Goal: Information Seeking & Learning: Learn about a topic

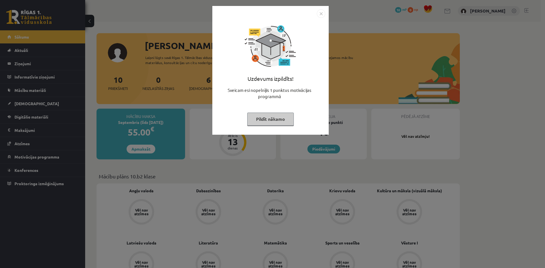
click at [322, 16] on img "Close" at bounding box center [321, 13] width 9 height 9
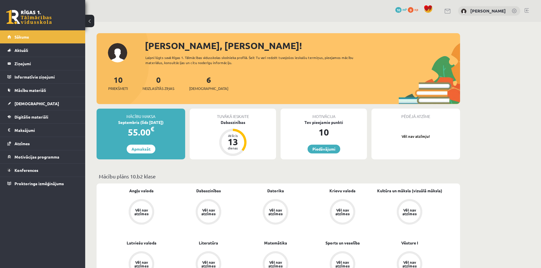
click at [215, 148] on div "Tuvākā ieskaite Dabaszinības Atlicis 13 dienas" at bounding box center [233, 134] width 86 height 51
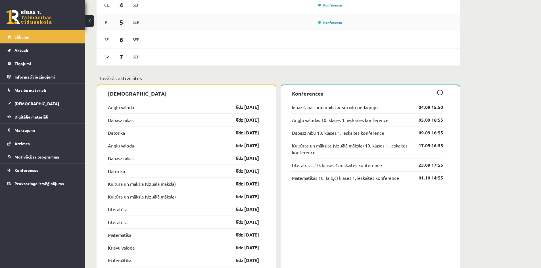
scroll to position [386, 0]
click at [33, 106] on link "[DEMOGRAPHIC_DATA]" at bounding box center [42, 103] width 71 height 13
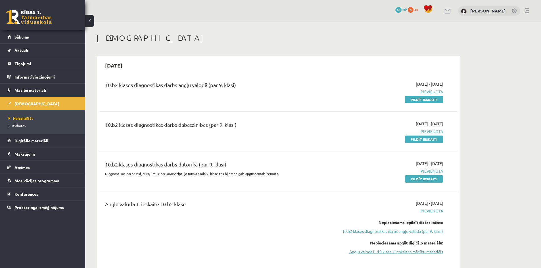
click at [390, 253] on link "Angļu valoda I - 10.klase 1.ieskaites mācību materiāls" at bounding box center [389, 252] width 107 height 6
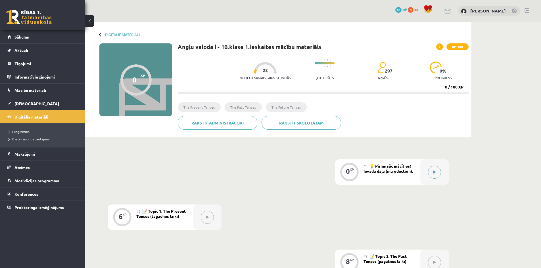
click at [433, 173] on icon at bounding box center [434, 172] width 3 height 3
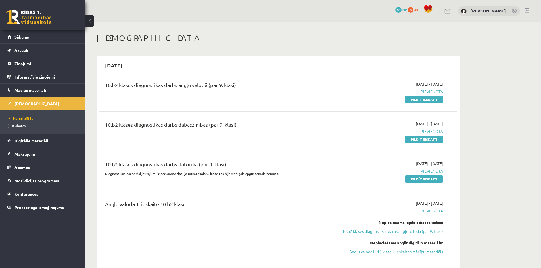
drag, startPoint x: 402, startPoint y: 253, endPoint x: 294, endPoint y: 28, distance: 249.8
click at [402, 253] on link "Angļu valoda I - 10.klase 1.ieskaites mācību materiāls" at bounding box center [389, 252] width 107 height 6
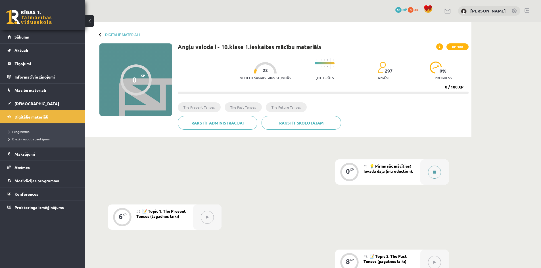
click at [433, 173] on icon at bounding box center [434, 172] width 3 height 3
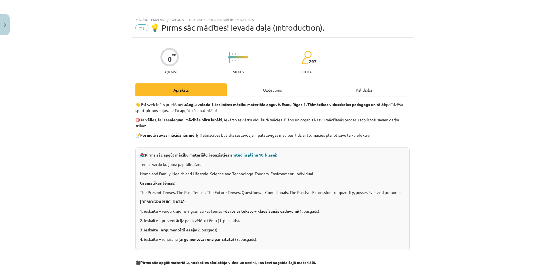
click at [274, 89] on div "Uzdevums" at bounding box center [272, 89] width 91 height 13
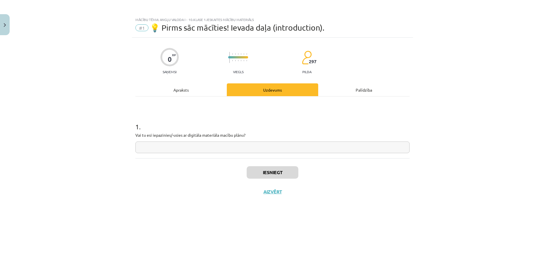
click at [181, 89] on div "Apraksts" at bounding box center [180, 89] width 91 height 13
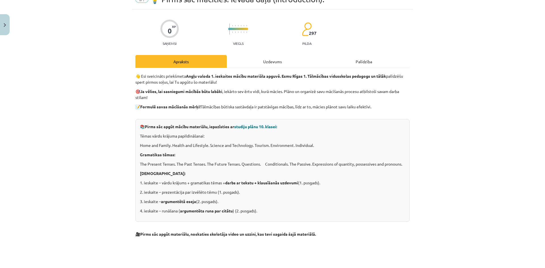
click at [458, 201] on div "Mācību tēma: Angļu valoda i - 10.klase 1.ieskaites mācību materiāls #1 💡 Pirms …" at bounding box center [272, 134] width 545 height 268
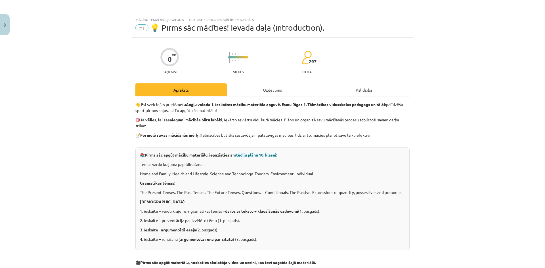
click at [270, 91] on div "Uzdevums" at bounding box center [272, 89] width 91 height 13
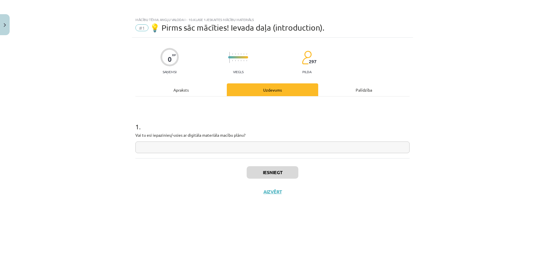
click at [177, 89] on div "Apraksts" at bounding box center [180, 89] width 91 height 13
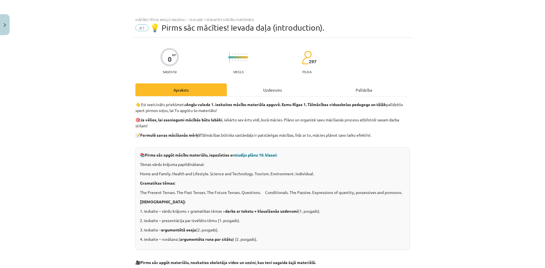
click at [360, 92] on div "Palīdzība" at bounding box center [363, 89] width 91 height 13
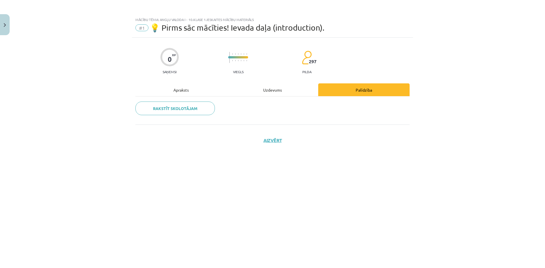
click at [184, 91] on div "Apraksts" at bounding box center [180, 89] width 91 height 13
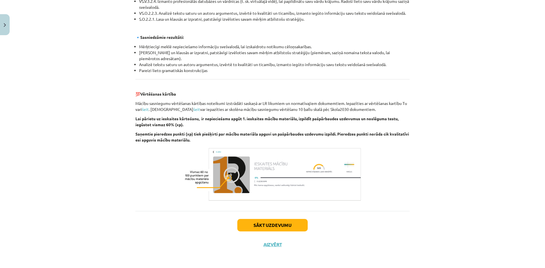
scroll to position [585, 0]
click at [253, 226] on button "Sākt uzdevumu" at bounding box center [272, 225] width 70 height 12
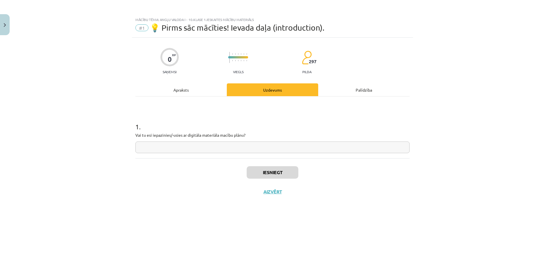
click at [177, 91] on div "Apraksts" at bounding box center [180, 89] width 91 height 13
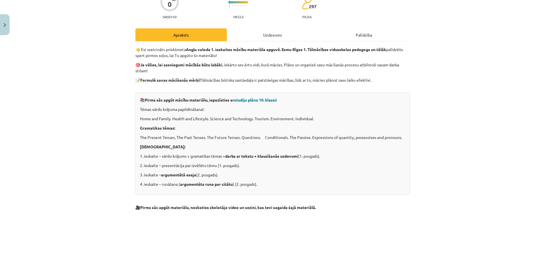
scroll to position [28, 0]
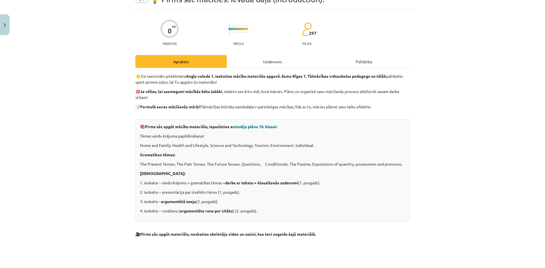
click at [254, 127] on span "studiju plānu 10. klasei:" at bounding box center [255, 126] width 43 height 5
click at [298, 137] on p "Tēmas vārdu krājuma papildināšanai:" at bounding box center [272, 136] width 265 height 6
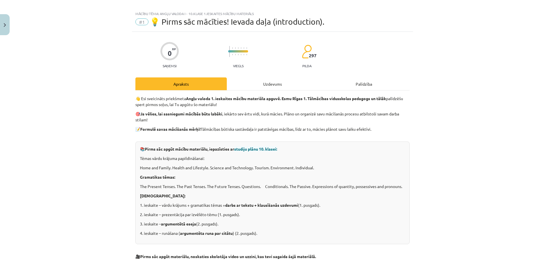
scroll to position [0, 0]
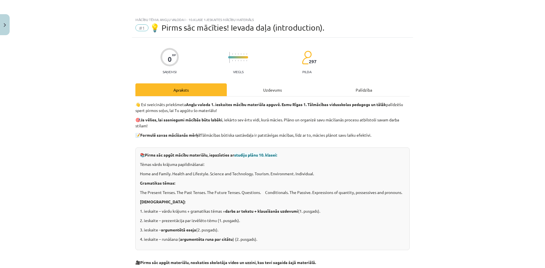
click at [180, 90] on div "Apraksts" at bounding box center [180, 89] width 91 height 13
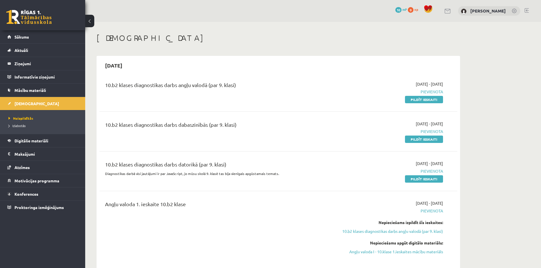
click at [436, 203] on span "2025-09-01 - 2025-09-15" at bounding box center [428, 203] width 27 height 6
click at [439, 203] on span "2025-09-01 - 2025-09-15" at bounding box center [428, 203] width 27 height 6
click at [428, 211] on span "Pievienota" at bounding box center [389, 211] width 107 height 6
click at [124, 205] on div "Angļu valoda 1. ieskaite 10.b2 klase" at bounding box center [216, 205] width 222 height 10
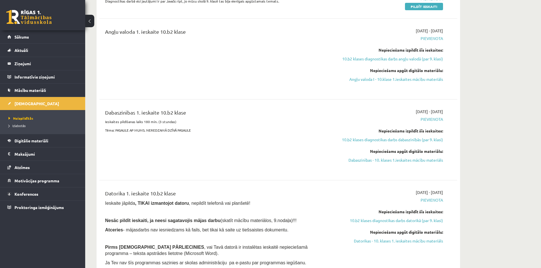
scroll to position [170, 0]
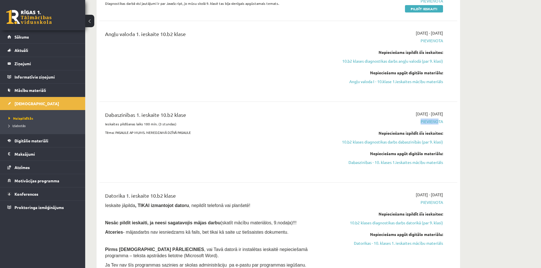
drag, startPoint x: 436, startPoint y: 117, endPoint x: 447, endPoint y: 114, distance: 11.9
click at [447, 114] on div "Dabaszinības 1. ieskaite 10.b2 klase Ieskaites pildīšanas laiks 180 min. (3 stu…" at bounding box center [278, 142] width 346 height 62
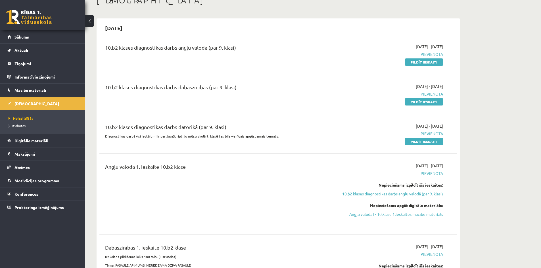
scroll to position [0, 0]
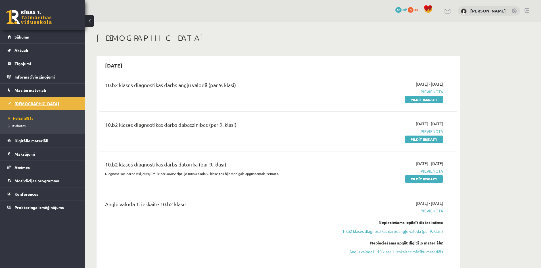
click at [30, 103] on span "[DEMOGRAPHIC_DATA]" at bounding box center [36, 103] width 45 height 5
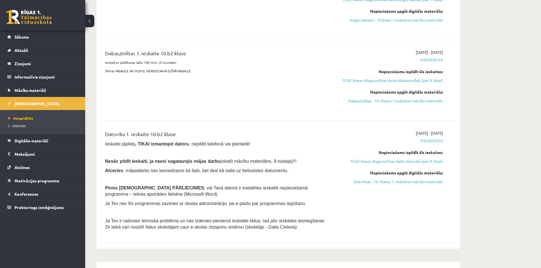
scroll to position [312, 0]
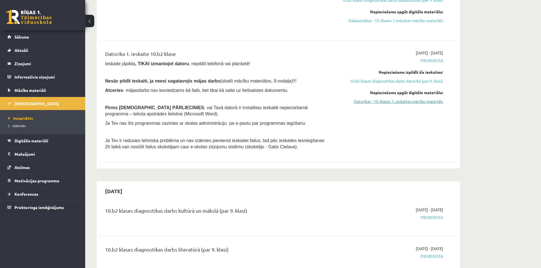
click at [409, 102] on link "Datorikas - 10. klases 1. ieskaites mācību materiāls" at bounding box center [389, 101] width 107 height 6
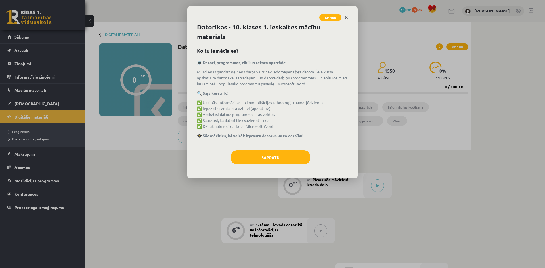
click at [348, 16] on icon "Close" at bounding box center [346, 18] width 3 height 4
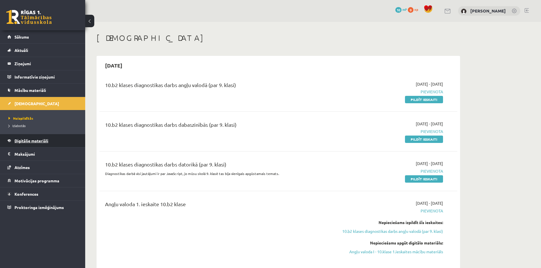
click at [13, 138] on link "Digitālie materiāli" at bounding box center [42, 140] width 71 height 13
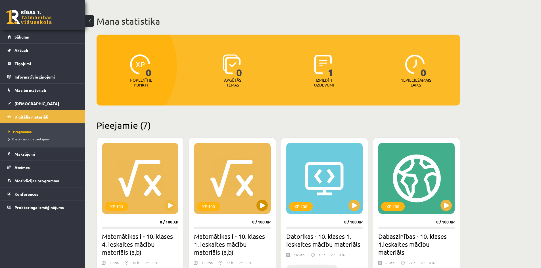
scroll to position [52, 0]
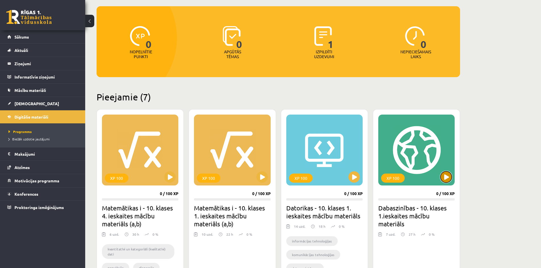
click at [444, 176] on button at bounding box center [445, 176] width 11 height 11
click at [402, 162] on div "XP 100" at bounding box center [416, 150] width 76 height 71
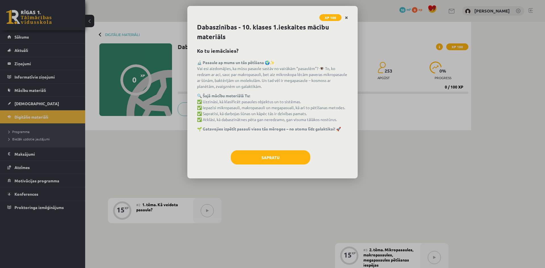
click at [346, 16] on icon "Close" at bounding box center [346, 18] width 3 height 4
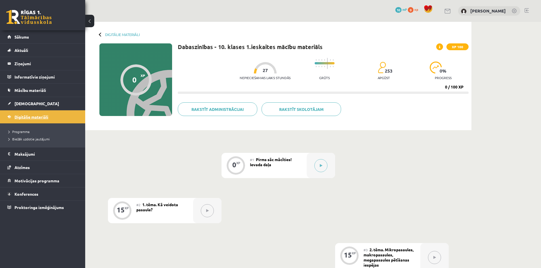
click at [30, 118] on span "Digitālie materiāli" at bounding box center [31, 116] width 34 height 5
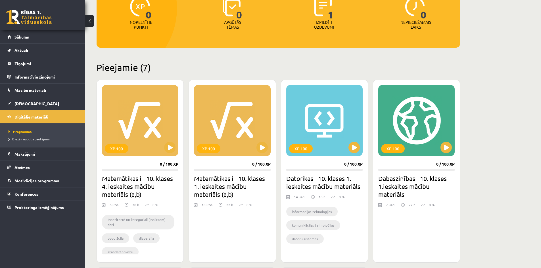
scroll to position [85, 0]
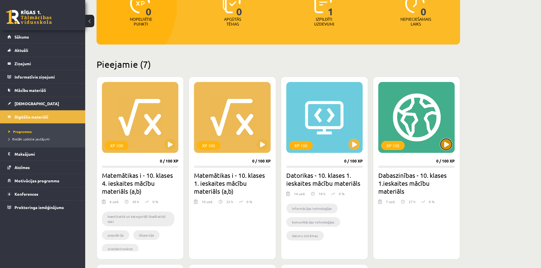
click at [445, 141] on button at bounding box center [445, 144] width 11 height 11
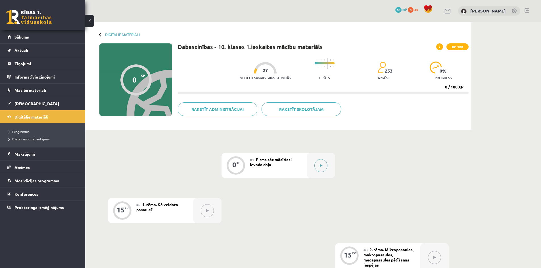
click at [323, 166] on button at bounding box center [320, 165] width 13 height 13
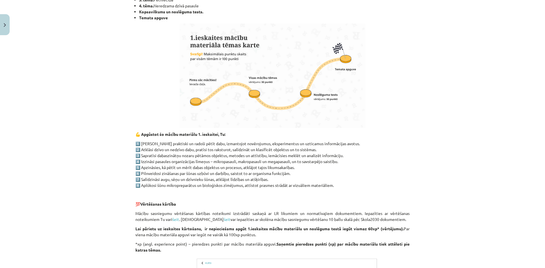
scroll to position [255, 0]
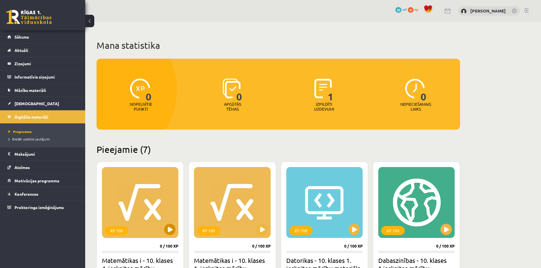
scroll to position [85, 0]
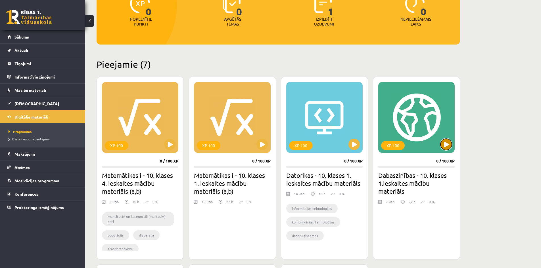
click at [446, 146] on button at bounding box center [445, 144] width 11 height 11
click at [412, 188] on h2 "Dabaszinības - 10. klases 1.ieskaites mācību materiāls" at bounding box center [416, 183] width 76 height 24
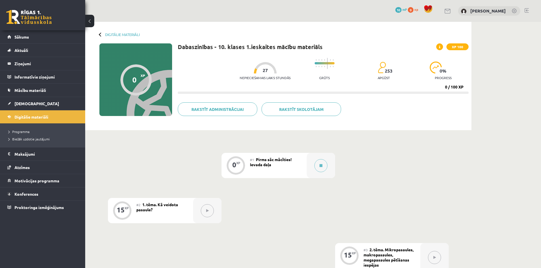
click at [209, 211] on button at bounding box center [207, 210] width 13 height 13
click at [162, 213] on div "#2 1. tēma. Kā veidota pasaule?" at bounding box center [164, 210] width 57 height 25
click at [150, 206] on span "1. tēma. Kā veidota pasaule?" at bounding box center [157, 207] width 42 height 10
click at [162, 200] on div "#2 1. tēma. Kā veidota pasaule?" at bounding box center [164, 210] width 57 height 25
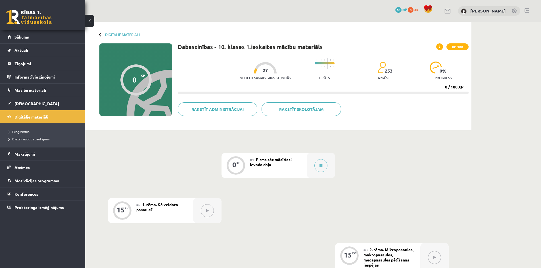
click at [210, 215] on button at bounding box center [207, 210] width 13 height 13
drag, startPoint x: 146, startPoint y: 212, endPoint x: 108, endPoint y: 211, distance: 38.0
click at [108, 211] on div "15 XP #2 1. tēma. Kā veidota pasaule?" at bounding box center [165, 210] width 114 height 25
click at [120, 210] on div "15" at bounding box center [121, 209] width 8 height 5
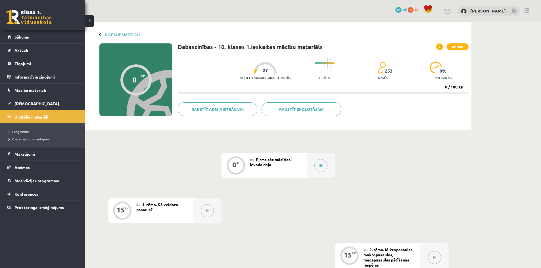
click at [211, 209] on button at bounding box center [207, 210] width 13 height 13
click at [211, 210] on button at bounding box center [207, 210] width 13 height 13
drag, startPoint x: 211, startPoint y: 210, endPoint x: 209, endPoint y: 213, distance: 4.1
click at [209, 211] on button at bounding box center [207, 210] width 13 height 13
click at [209, 213] on button at bounding box center [207, 210] width 13 height 13
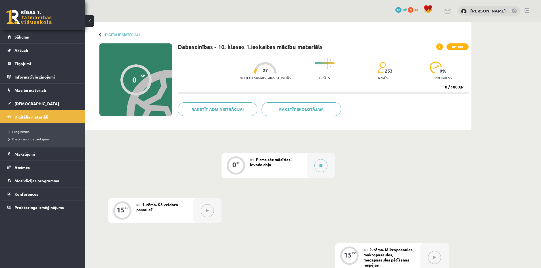
click at [209, 213] on button at bounding box center [207, 210] width 13 height 13
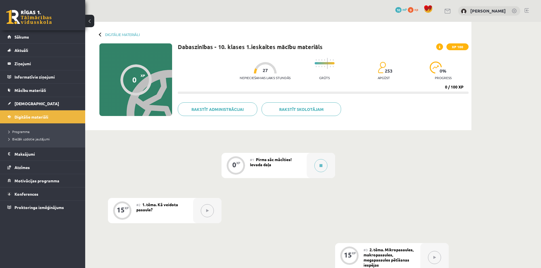
click at [209, 213] on button at bounding box center [207, 210] width 13 height 13
click at [39, 120] on link "Digitālie materiāli" at bounding box center [42, 116] width 71 height 13
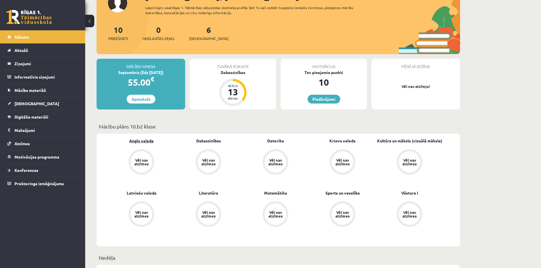
scroll to position [28, 0]
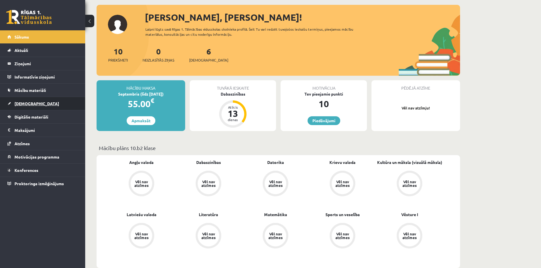
click at [24, 107] on link "[DEMOGRAPHIC_DATA]" at bounding box center [42, 103] width 71 height 13
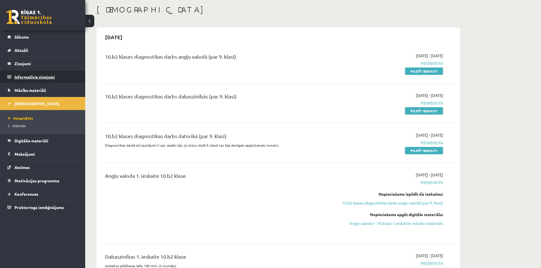
click at [26, 78] on legend "Informatīvie ziņojumi 0" at bounding box center [46, 76] width 64 height 13
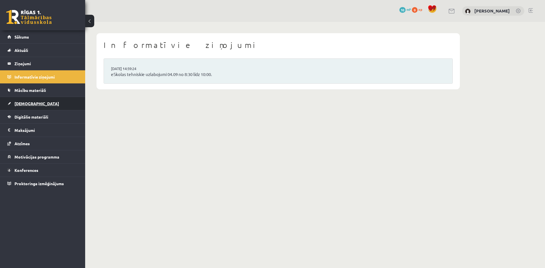
click at [28, 104] on span "[DEMOGRAPHIC_DATA]" at bounding box center [36, 103] width 45 height 5
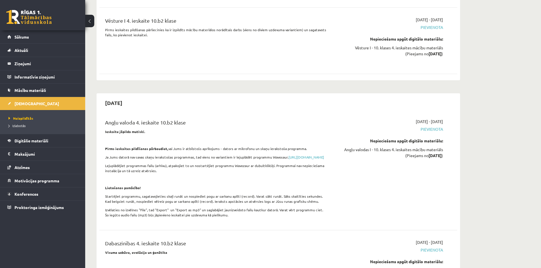
scroll to position [3530, 0]
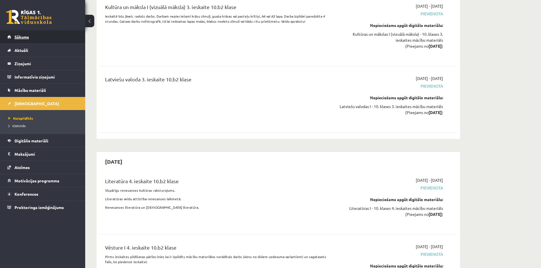
click at [22, 38] on span "Sākums" at bounding box center [21, 36] width 14 height 5
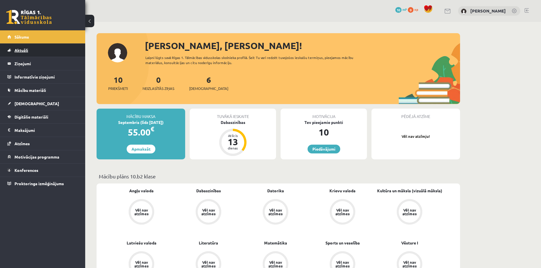
click at [17, 50] on span "Aktuāli" at bounding box center [21, 50] width 14 height 5
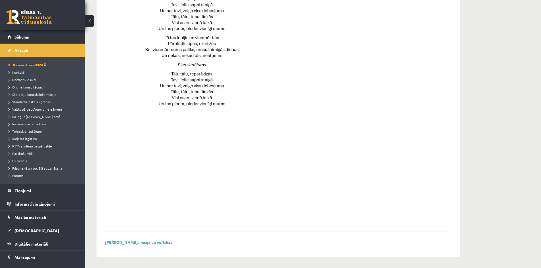
scroll to position [208, 0]
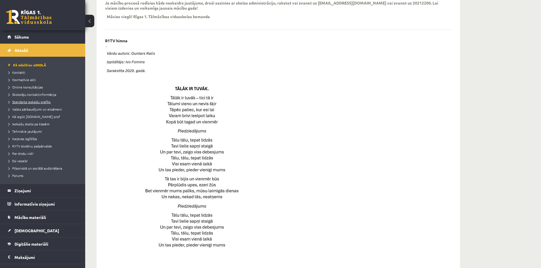
click at [40, 103] on span "Standarta ieskaišu grafiks" at bounding box center [30, 102] width 42 height 5
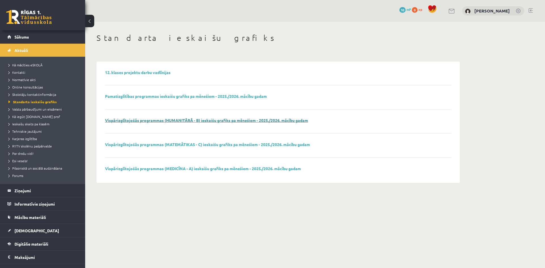
click at [196, 118] on link "Vispārizglītojošās programmas (HUMANITĀRĀ - B) ieskaišu grafiks pa mēnešiem - 2…" at bounding box center [206, 120] width 203 height 5
click at [31, 229] on span "[DEMOGRAPHIC_DATA]" at bounding box center [36, 230] width 45 height 5
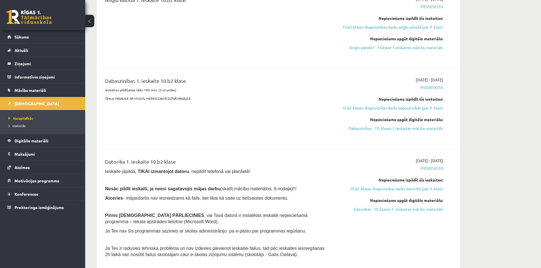
scroll to position [208, 0]
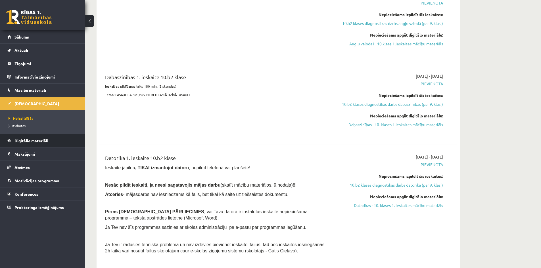
click at [14, 142] on link "Digitālie materiāli" at bounding box center [42, 140] width 71 height 13
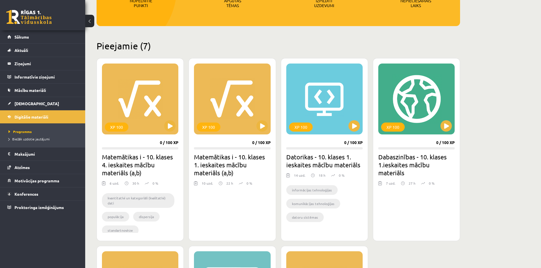
scroll to position [123, 0]
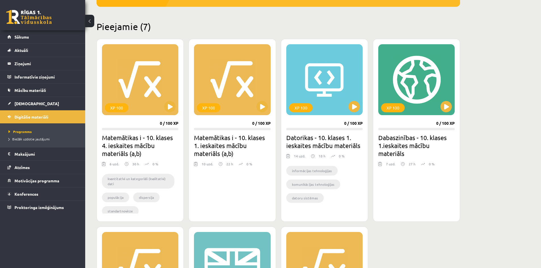
click at [235, 145] on h2 "Matemātikas i - 10. klases 1. ieskaites mācību materiāls (a,b)" at bounding box center [232, 146] width 76 height 24
click at [266, 104] on button at bounding box center [261, 106] width 11 height 11
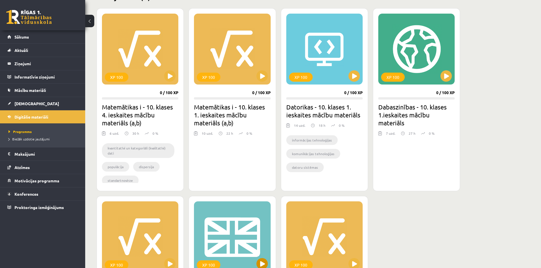
scroll to position [94, 0]
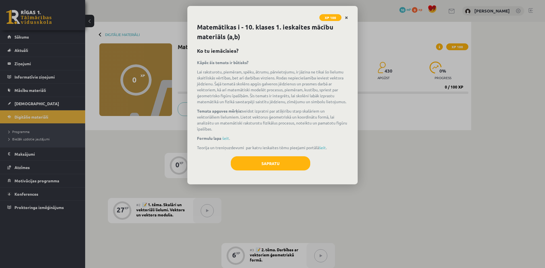
click at [348, 17] on link "Close" at bounding box center [346, 17] width 10 height 11
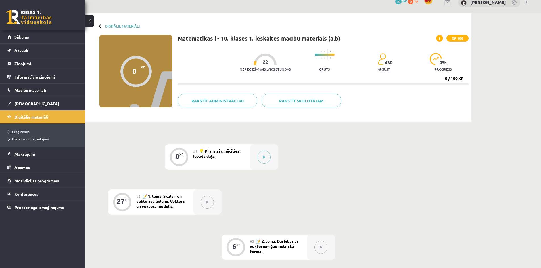
scroll to position [85, 0]
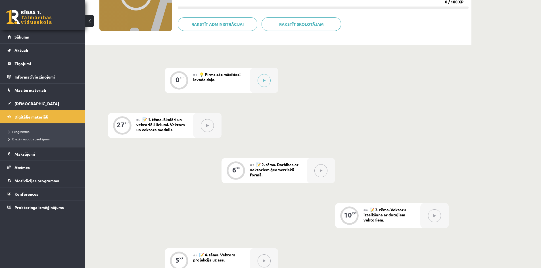
click at [212, 128] on button at bounding box center [207, 125] width 13 height 13
click at [214, 125] on div at bounding box center [207, 125] width 28 height 25
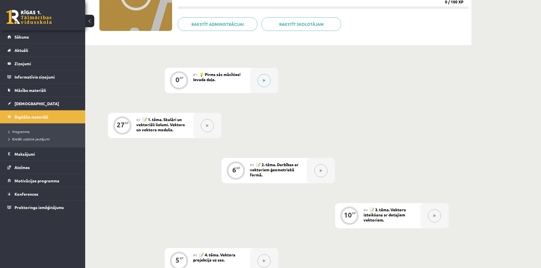
click at [196, 133] on div at bounding box center [207, 125] width 28 height 25
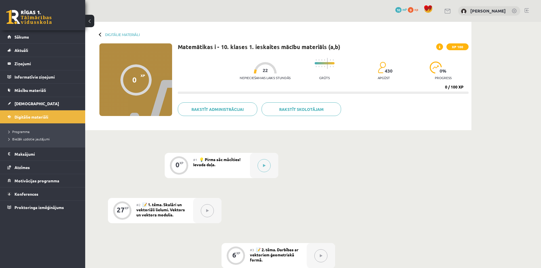
scroll to position [28, 0]
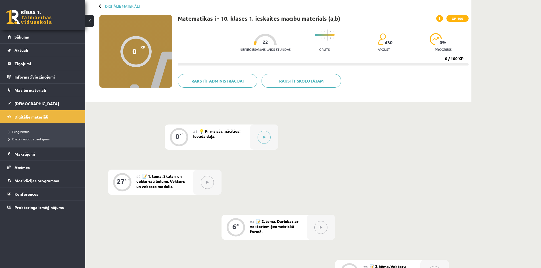
click at [89, 17] on button at bounding box center [89, 21] width 9 height 12
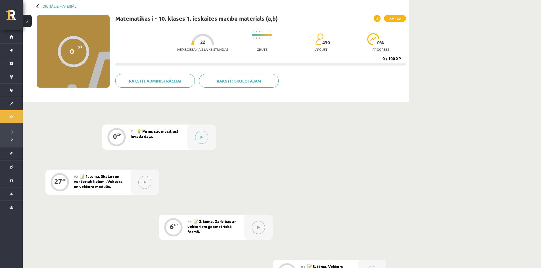
click at [39, 5] on div at bounding box center [38, 6] width 4 height 4
click at [38, 5] on div at bounding box center [38, 6] width 4 height 4
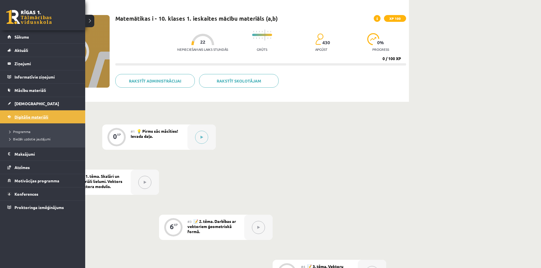
click at [19, 117] on span "Digitālie materiāli" at bounding box center [31, 116] width 34 height 5
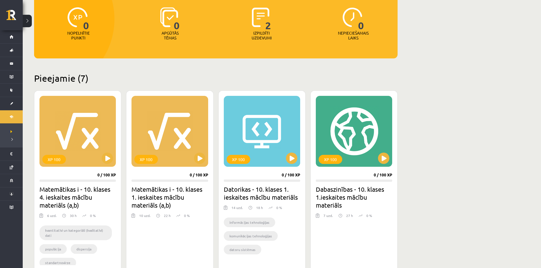
scroll to position [85, 0]
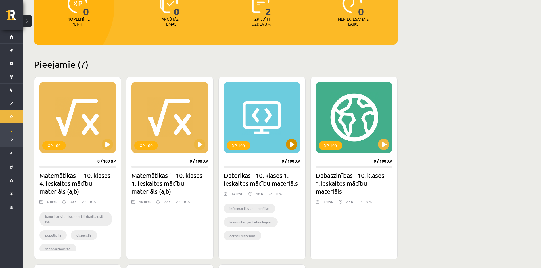
click at [265, 148] on div "XP 100" at bounding box center [262, 117] width 76 height 71
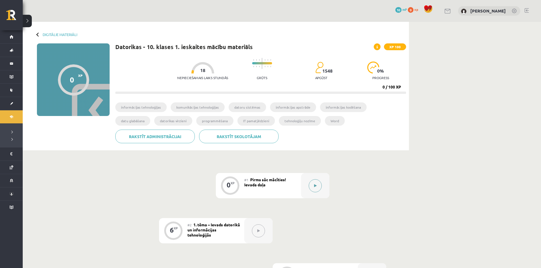
click at [316, 187] on icon at bounding box center [315, 185] width 3 height 3
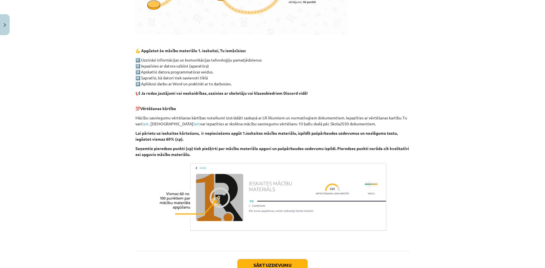
scroll to position [312, 0]
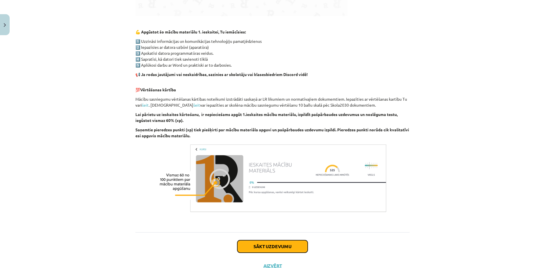
click at [274, 250] on button "Sākt uzdevumu" at bounding box center [272, 246] width 70 height 12
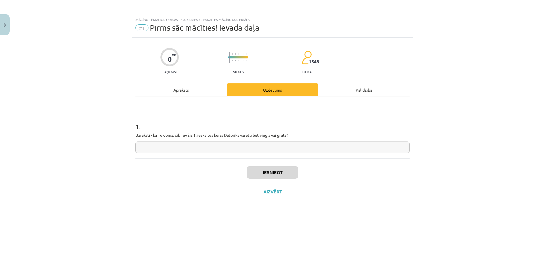
click at [166, 146] on input "text" at bounding box center [272, 148] width 274 height 12
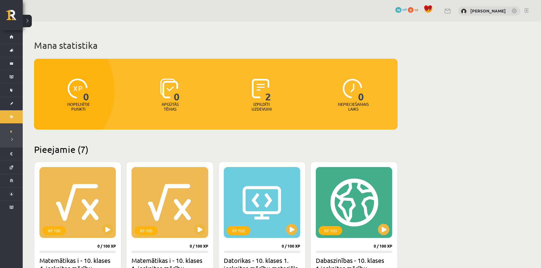
scroll to position [85, 0]
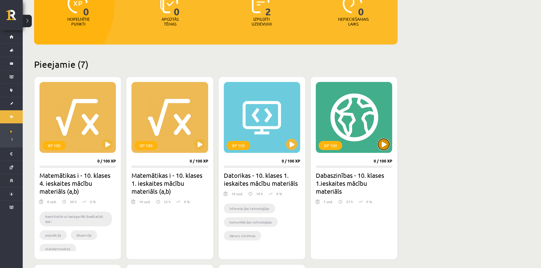
click at [383, 146] on button at bounding box center [383, 144] width 11 height 11
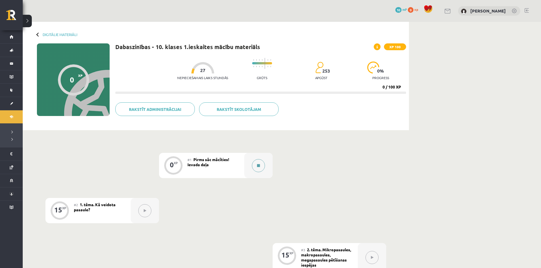
click at [257, 165] on icon at bounding box center [258, 165] width 3 height 3
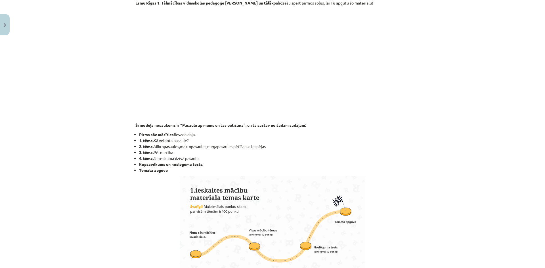
scroll to position [85, 0]
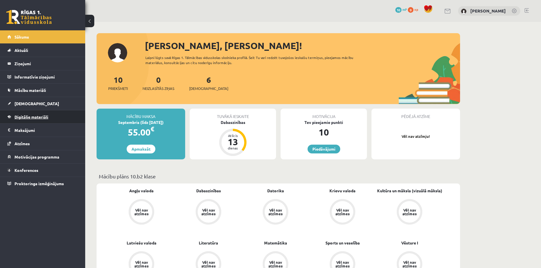
click at [34, 119] on span "Digitālie materiāli" at bounding box center [31, 116] width 34 height 5
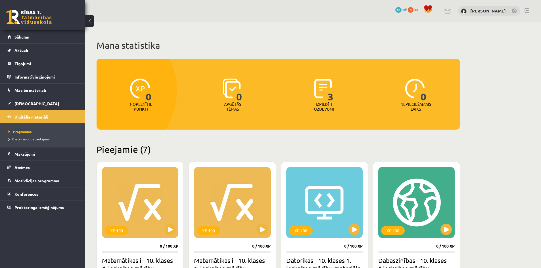
click at [325, 100] on div "3" at bounding box center [323, 89] width 19 height 26
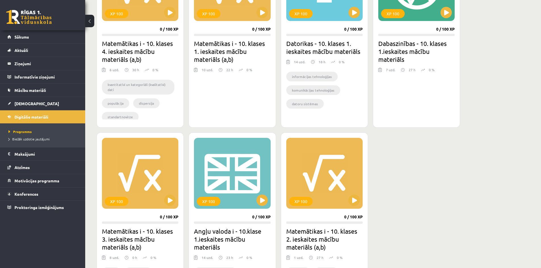
scroll to position [227, 0]
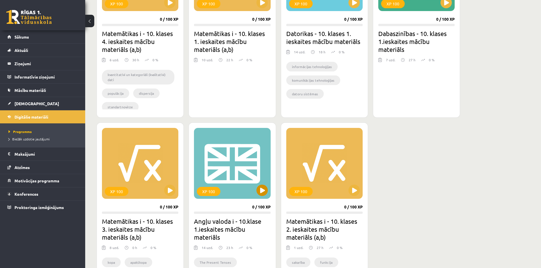
click at [224, 177] on div "XP 100" at bounding box center [232, 163] width 76 height 71
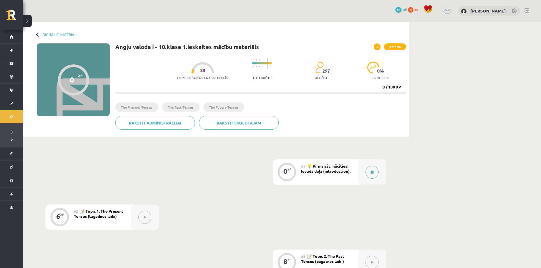
click at [369, 170] on button at bounding box center [371, 172] width 13 height 13
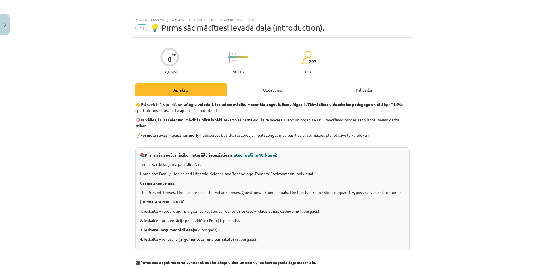
click at [362, 89] on div "Palīdzība" at bounding box center [363, 89] width 91 height 13
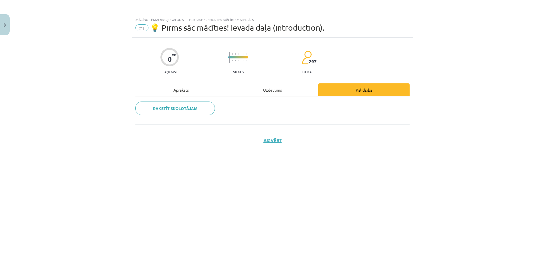
click at [177, 89] on div "Apraksts" at bounding box center [180, 89] width 91 height 13
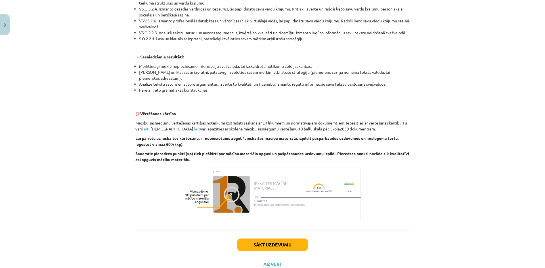
scroll to position [568, 0]
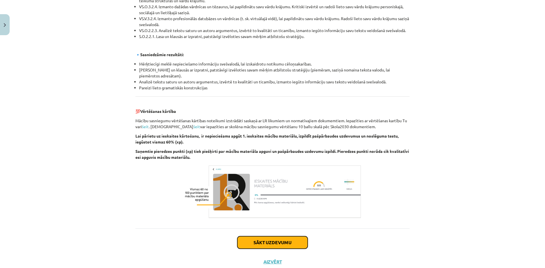
click at [274, 246] on button "Sākt uzdevumu" at bounding box center [272, 242] width 70 height 12
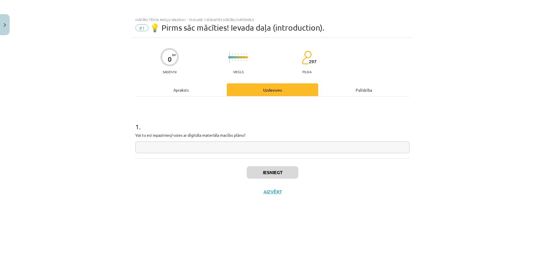
scroll to position [0, 0]
click at [219, 144] on input "text" at bounding box center [272, 148] width 274 height 12
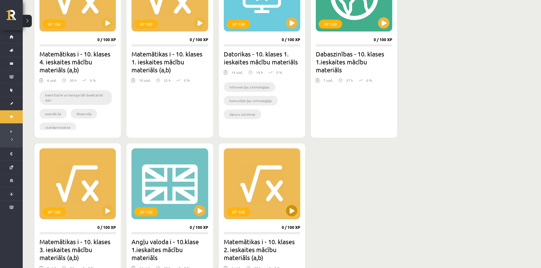
scroll to position [225, 0]
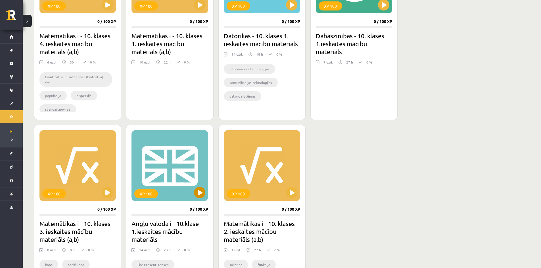
click at [162, 193] on div "XP 100" at bounding box center [169, 165] width 76 height 71
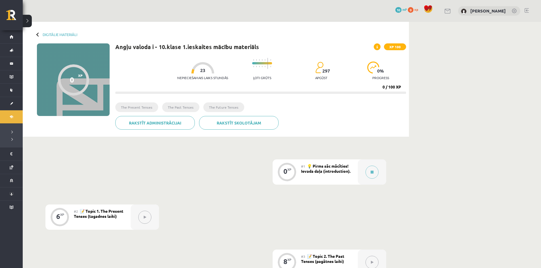
click at [376, 47] on span at bounding box center [376, 46] width 7 height 7
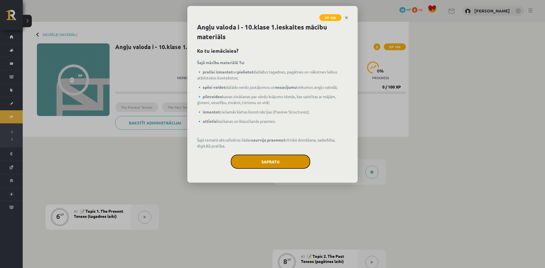
click at [270, 161] on button "Sapratu" at bounding box center [270, 162] width 79 height 14
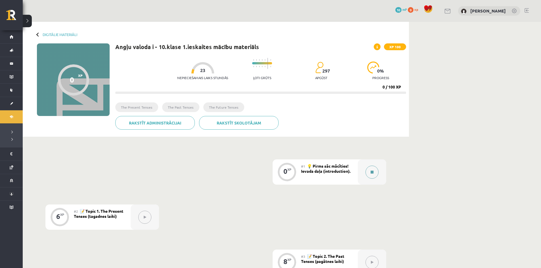
click at [371, 174] on icon at bounding box center [371, 172] width 3 height 3
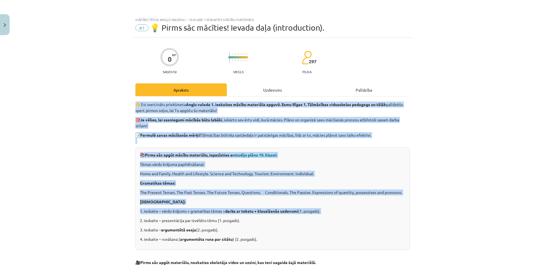
drag, startPoint x: 130, startPoint y: 105, endPoint x: 125, endPoint y: 223, distance: 118.5
click at [125, 223] on div "Mācību tēma: Angļu valoda i - 10.klase 1.ieskaites mācību materiāls #1 💡 Pirms …" at bounding box center [272, 134] width 545 height 268
click at [496, 161] on div "Mācību tēma: Angļu valoda i - 10.klase 1.ieskaites mācību materiāls #1 💡 Pirms …" at bounding box center [272, 134] width 545 height 268
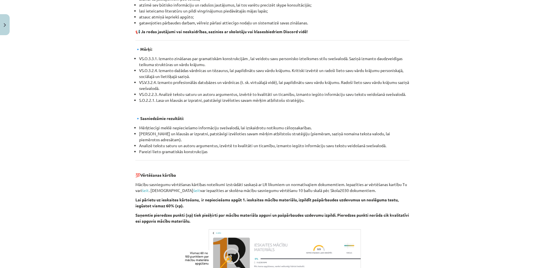
scroll to position [511, 0]
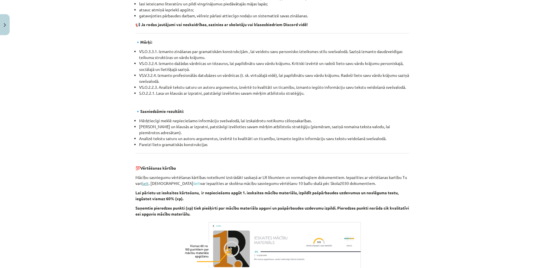
click at [143, 184] on link "šeit" at bounding box center [145, 183] width 7 height 5
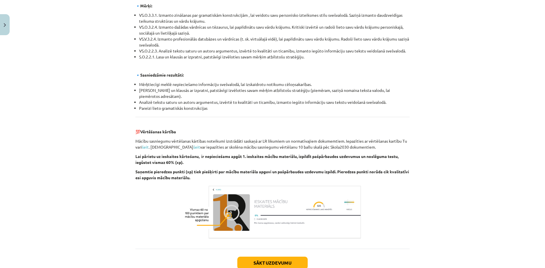
scroll to position [585, 0]
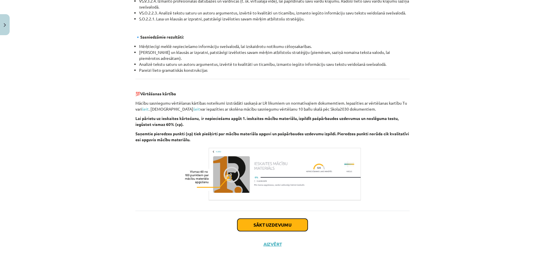
click at [279, 228] on button "Sākt uzdevumu" at bounding box center [272, 225] width 70 height 12
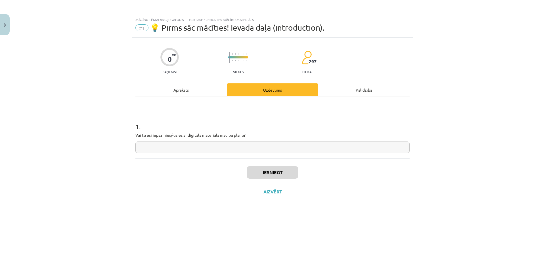
scroll to position [0, 0]
click at [158, 145] on input "text" at bounding box center [272, 148] width 274 height 12
type input "**********"
click at [280, 173] on button "Iesniegt" at bounding box center [273, 172] width 52 height 12
click at [285, 196] on button "Nākamā nodarbība" at bounding box center [273, 195] width 56 height 13
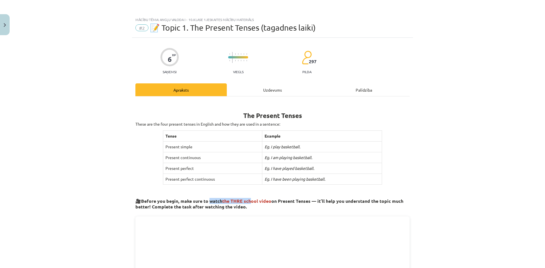
drag, startPoint x: 249, startPoint y: 203, endPoint x: 207, endPoint y: 201, distance: 42.6
click at [207, 201] on h3 "🎥 Before you begin, make sure to watch the THRE school video on Present Tenses …" at bounding box center [272, 202] width 274 height 16
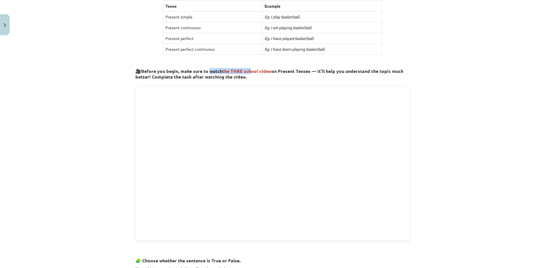
scroll to position [50, 0]
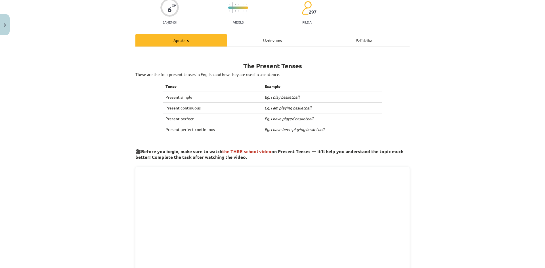
click at [272, 156] on h3 "🎥 Before you begin, make sure to watch the THRE school video on Present Tenses …" at bounding box center [272, 152] width 274 height 16
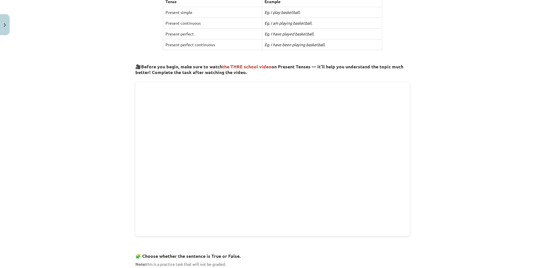
scroll to position [135, 0]
click at [450, 169] on div "Mācību tēma: Angļu valoda i - 10.klase 1.ieskaites mācību materiāls #2 📝 Topic …" at bounding box center [272, 134] width 545 height 268
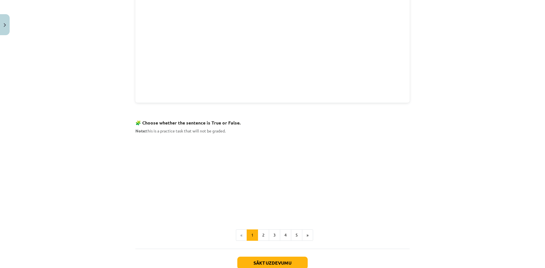
scroll to position [277, 0]
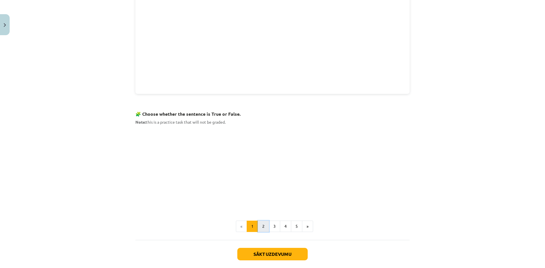
click at [261, 227] on button "2" at bounding box center [263, 226] width 11 height 11
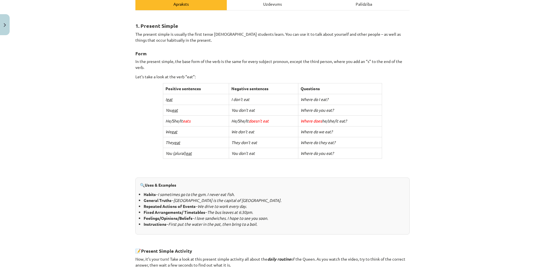
scroll to position [73, 0]
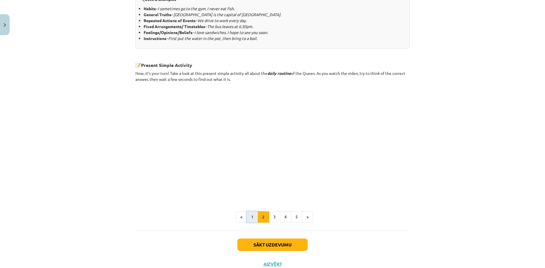
click at [248, 218] on button "1" at bounding box center [252, 216] width 11 height 11
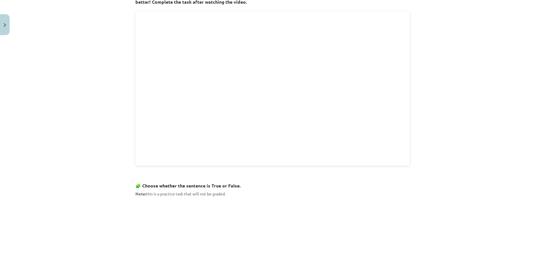
scroll to position [243, 0]
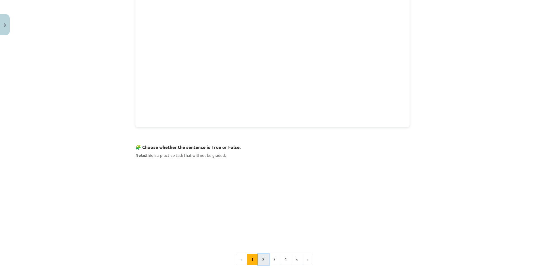
click at [262, 258] on button "2" at bounding box center [263, 259] width 11 height 11
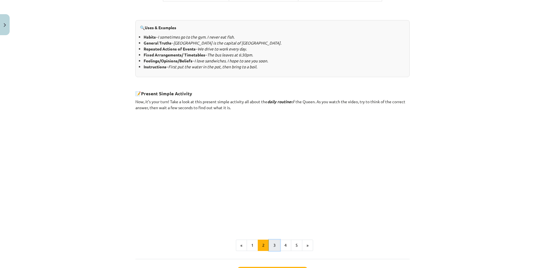
click at [272, 247] on button "3" at bounding box center [274, 245] width 11 height 11
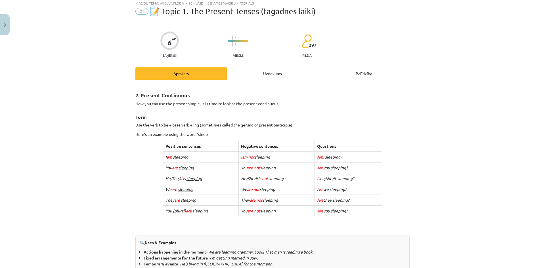
scroll to position [0, 0]
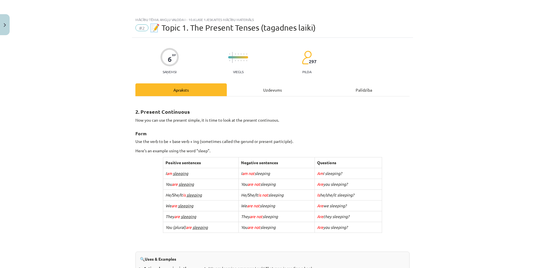
drag, startPoint x: 196, startPoint y: 98, endPoint x: 234, endPoint y: 101, distance: 38.1
click at [269, 91] on div "Uzdevums" at bounding box center [272, 89] width 91 height 13
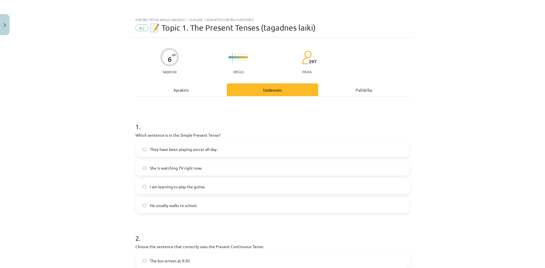
scroll to position [14, 0]
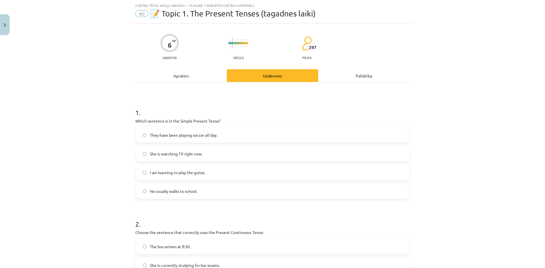
click at [184, 76] on div "Apraksts" at bounding box center [180, 75] width 91 height 13
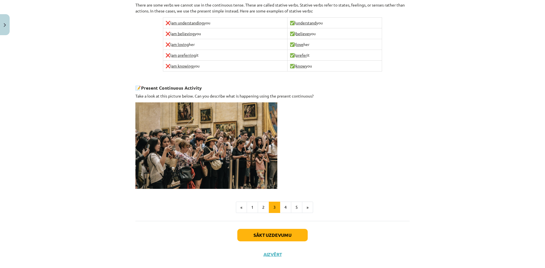
scroll to position [326, 0]
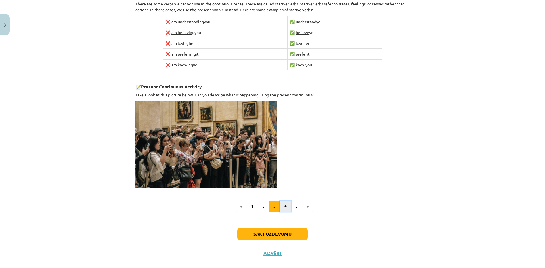
click at [286, 205] on button "4" at bounding box center [285, 206] width 11 height 11
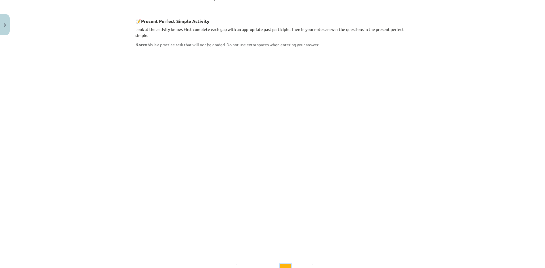
scroll to position [414, 0]
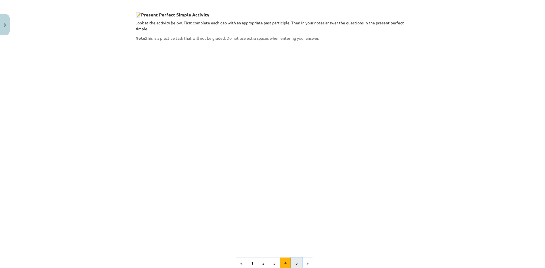
click at [293, 258] on button "5" at bounding box center [296, 263] width 11 height 11
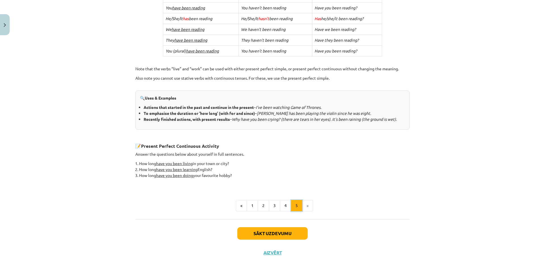
scroll to position [181, 0]
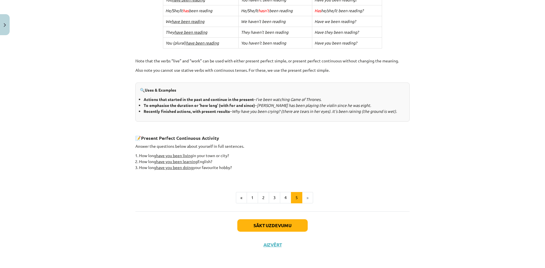
click at [305, 198] on li "»" at bounding box center [307, 197] width 11 height 11
click at [250, 196] on button "1" at bounding box center [252, 197] width 11 height 11
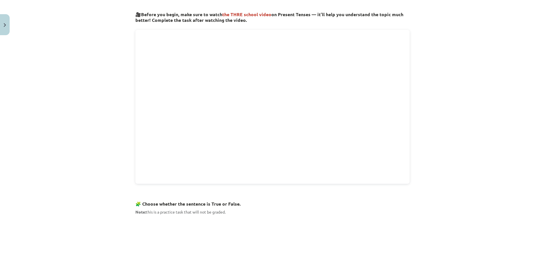
scroll to position [300, 0]
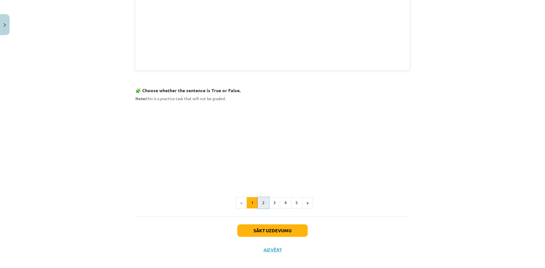
click at [261, 203] on button "2" at bounding box center [263, 202] width 11 height 11
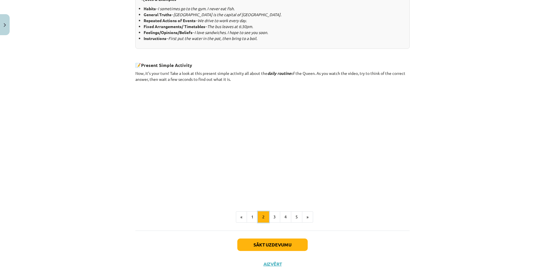
scroll to position [291, 0]
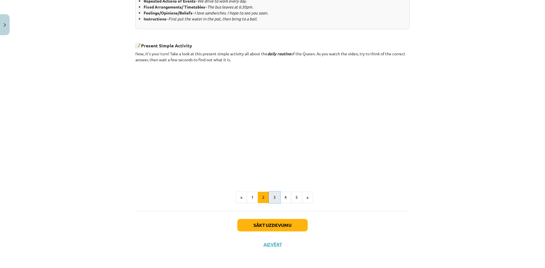
click at [271, 200] on button "3" at bounding box center [274, 197] width 11 height 11
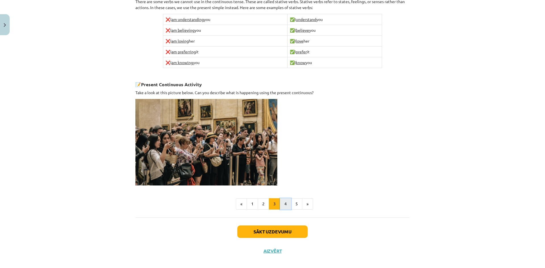
click at [285, 205] on button "4" at bounding box center [285, 203] width 11 height 11
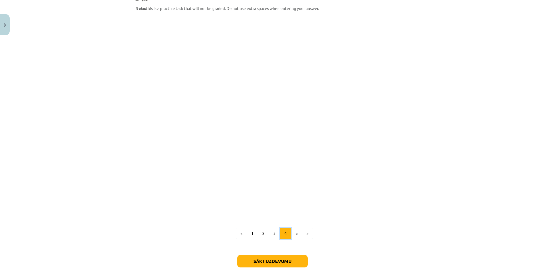
scroll to position [444, 0]
click at [294, 228] on button "5" at bounding box center [296, 233] width 11 height 11
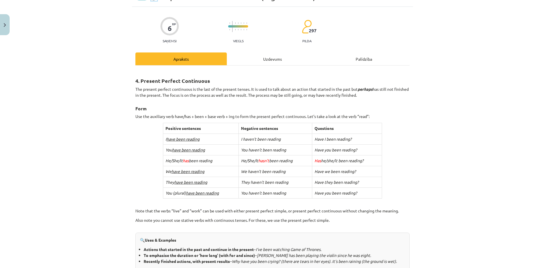
scroll to position [0, 0]
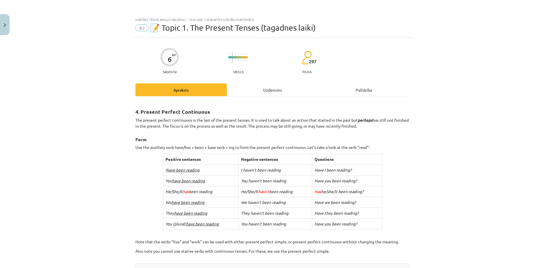
click at [268, 93] on div "Uzdevums" at bounding box center [272, 89] width 91 height 13
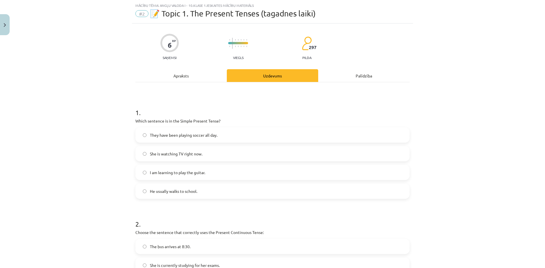
click at [182, 74] on div "Apraksts" at bounding box center [180, 75] width 91 height 13
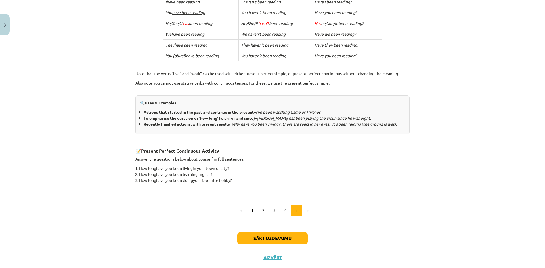
scroll to position [181, 0]
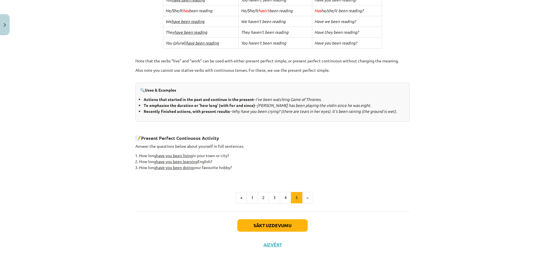
drag, startPoint x: 144, startPoint y: 89, endPoint x: 408, endPoint y: 126, distance: 266.0
click at [408, 126] on div "6 XP Saņemsi Viegls 297 pilda Apraksts Uzdevums Palīdzība 4. Present Perfect Co…" at bounding box center [272, 56] width 281 height 398
click at [431, 117] on div "Mācību tēma: Angļu valoda i - 10.klase 1.ieskaites mācību materiāls #2 📝 Topic …" at bounding box center [272, 134] width 545 height 268
click at [252, 197] on button "1" at bounding box center [252, 197] width 11 height 11
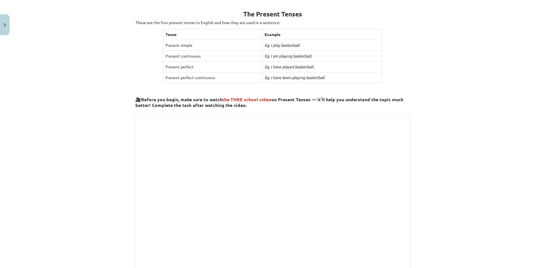
scroll to position [73, 0]
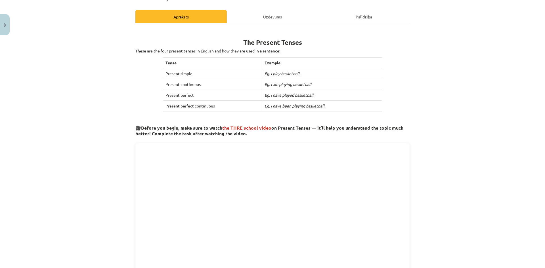
click at [231, 41] on h1 "The Present Tenses" at bounding box center [272, 37] width 274 height 18
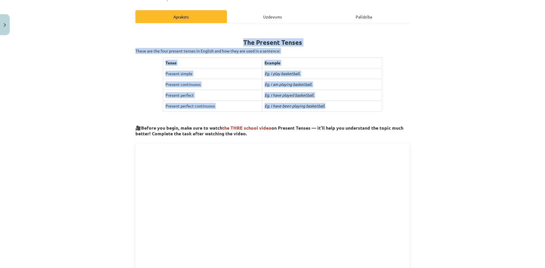
drag, startPoint x: 241, startPoint y: 40, endPoint x: 362, endPoint y: 101, distance: 135.2
click at [362, 101] on div "The Present Tenses These are the four present tenses in English and how they ar…" at bounding box center [272, 219] width 274 height 383
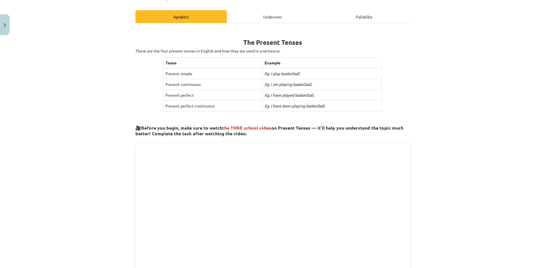
click at [469, 79] on div "Mācību tēma: Angļu valoda i - 10.klase 1.ieskaites mācību materiāls #2 📝 Topic …" at bounding box center [272, 134] width 545 height 268
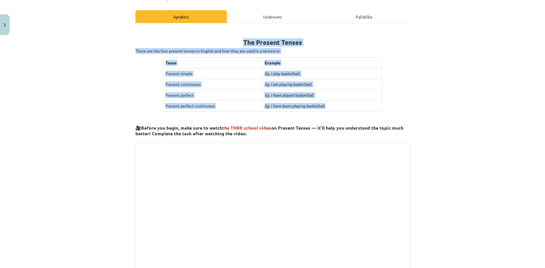
drag, startPoint x: 242, startPoint y: 40, endPoint x: 326, endPoint y: 106, distance: 106.1
click at [326, 106] on div "The Present Tenses These are the four present tenses in English and how they ar…" at bounding box center [272, 219] width 274 height 383
copy div "The Present Tenses These are the four present tenses in English and how they ar…"
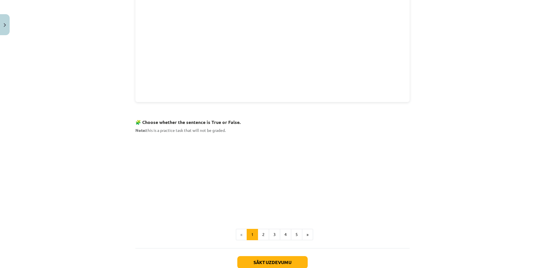
scroll to position [272, 0]
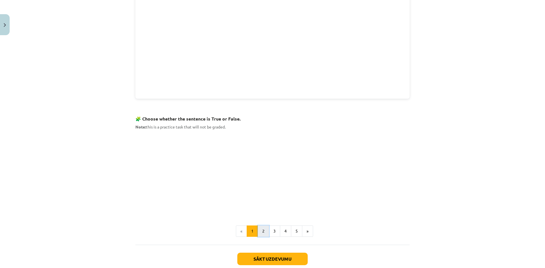
click at [261, 229] on button "2" at bounding box center [263, 231] width 11 height 11
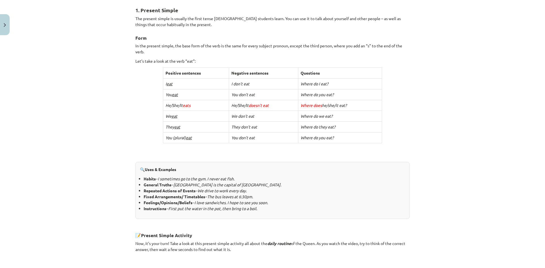
scroll to position [73, 0]
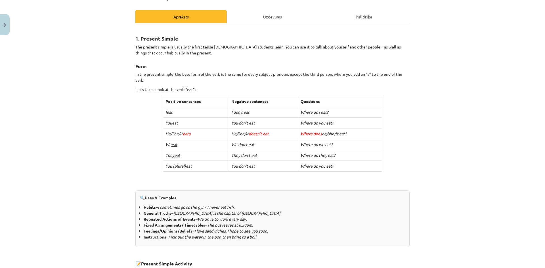
click at [274, 17] on div "Uzdevums" at bounding box center [272, 16] width 91 height 13
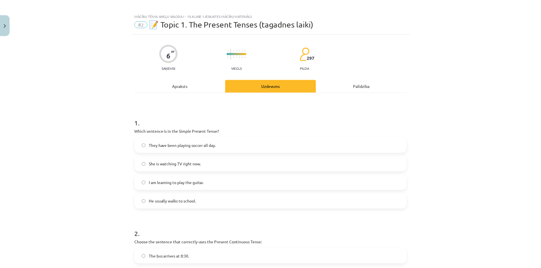
scroll to position [0, 0]
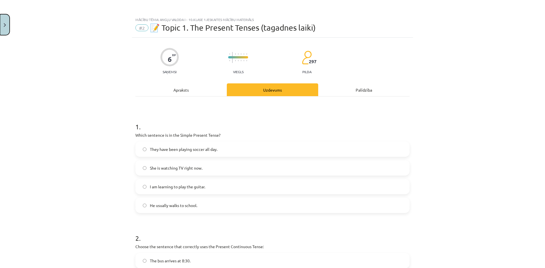
click at [5, 26] on img "Close" at bounding box center [5, 25] width 2 height 4
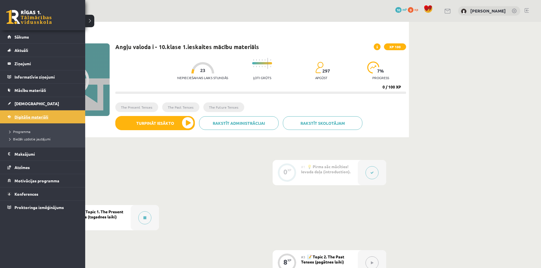
click at [26, 118] on span "Digitālie materiāli" at bounding box center [31, 116] width 34 height 5
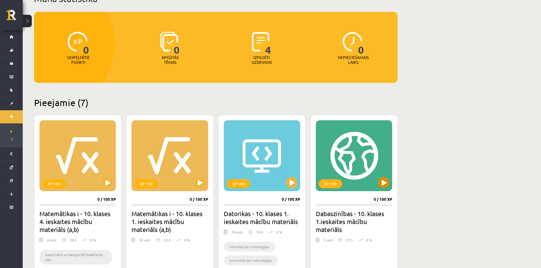
scroll to position [57, 0]
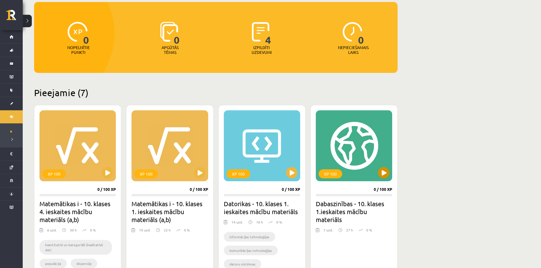
click at [364, 158] on div "XP 100" at bounding box center [354, 145] width 76 height 71
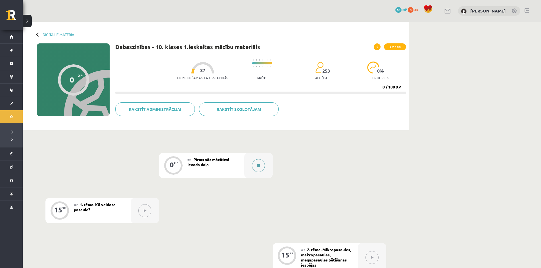
click at [259, 166] on icon at bounding box center [258, 165] width 3 height 3
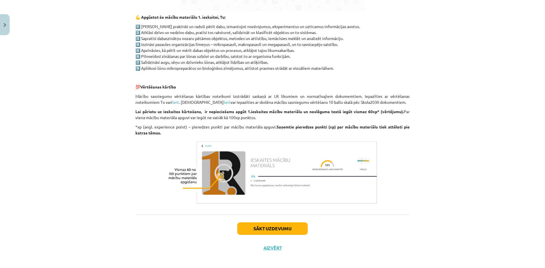
scroll to position [387, 0]
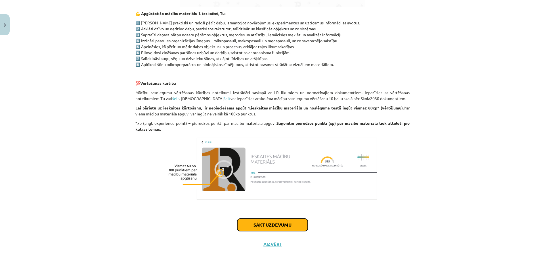
click at [269, 227] on button "Sākt uzdevumu" at bounding box center [272, 225] width 70 height 12
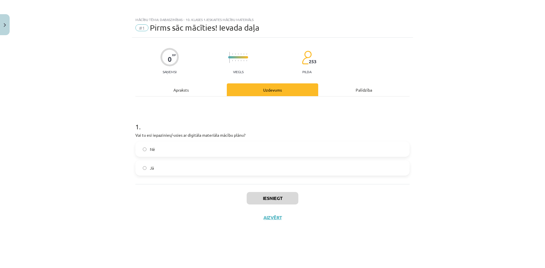
click at [178, 87] on div "Apraksts" at bounding box center [180, 89] width 91 height 13
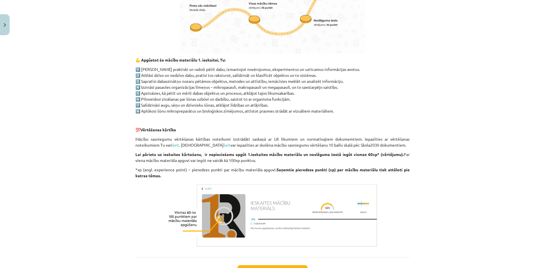
scroll to position [387, 0]
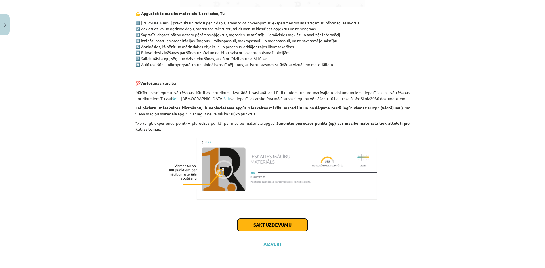
click at [274, 229] on button "Sākt uzdevumu" at bounding box center [272, 225] width 70 height 12
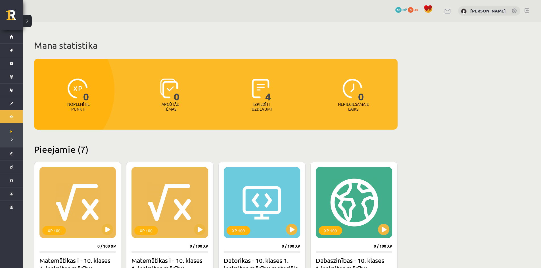
scroll to position [57, 0]
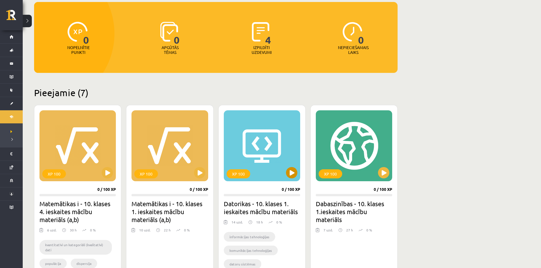
click at [242, 157] on div "XP 100" at bounding box center [262, 145] width 76 height 71
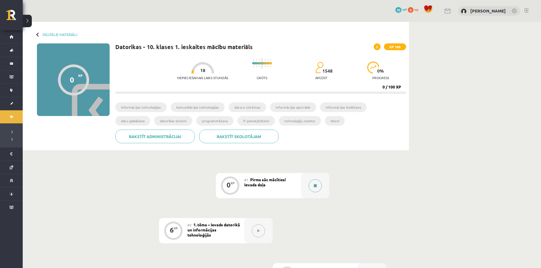
click at [317, 188] on button at bounding box center [314, 185] width 13 height 13
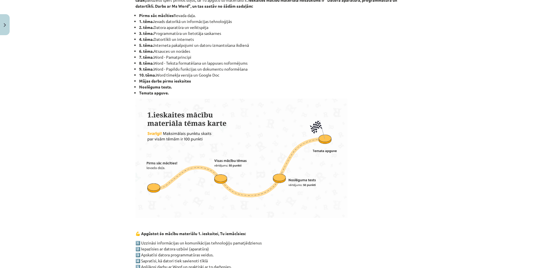
scroll to position [107, 0]
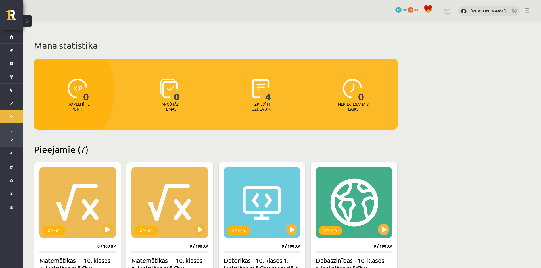
scroll to position [57, 0]
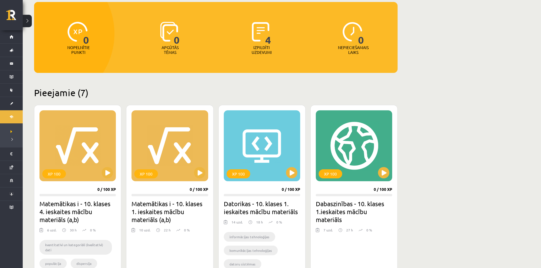
click at [341, 215] on h2 "Dabaszinības - 10. klases 1.ieskaites mācību materiāls" at bounding box center [354, 212] width 76 height 24
click at [355, 172] on div "XP 100" at bounding box center [354, 145] width 76 height 71
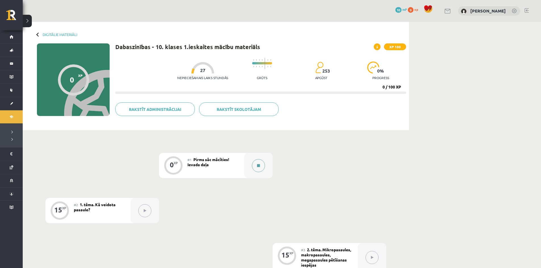
click at [261, 170] on button at bounding box center [258, 165] width 13 height 13
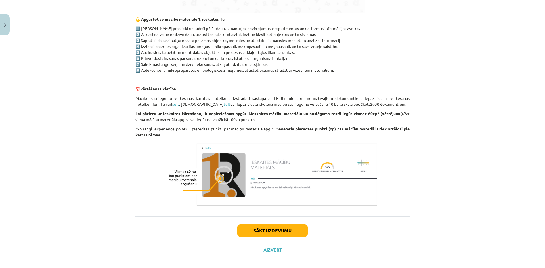
scroll to position [387, 0]
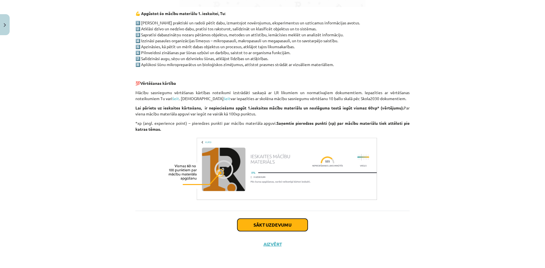
click at [276, 228] on button "Sākt uzdevumu" at bounding box center [272, 225] width 70 height 12
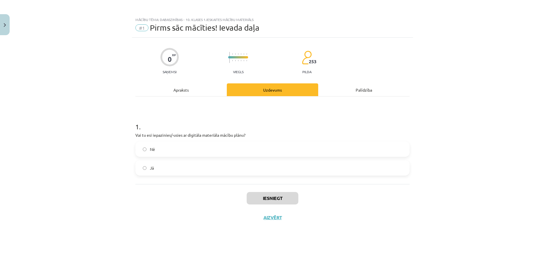
scroll to position [0, 0]
click at [148, 167] on label "Jā" at bounding box center [272, 168] width 273 height 14
click at [281, 199] on button "Iesniegt" at bounding box center [273, 198] width 52 height 12
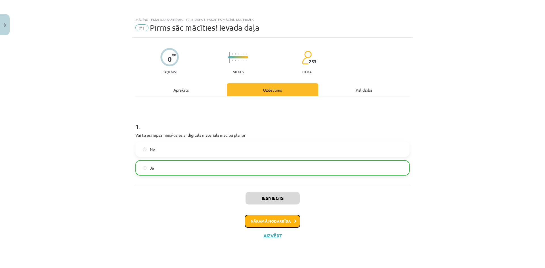
click at [277, 226] on button "Nākamā nodarbība" at bounding box center [273, 221] width 56 height 13
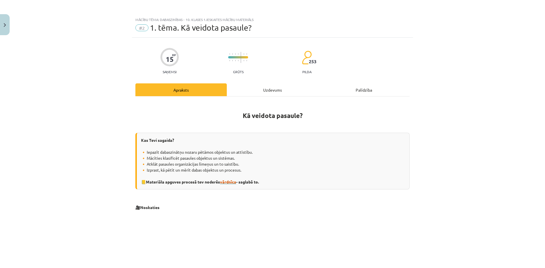
click at [229, 182] on span "vārdnīca" at bounding box center [228, 181] width 16 height 5
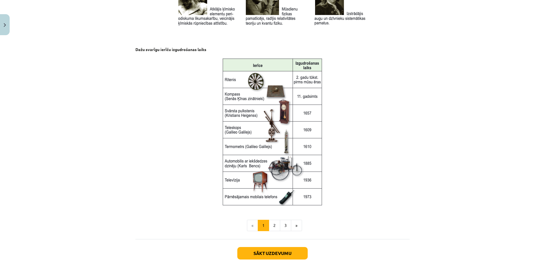
scroll to position [704, 0]
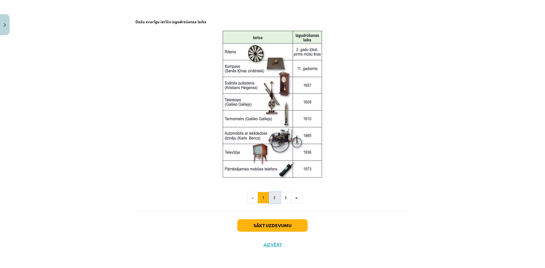
click at [272, 198] on button "2" at bounding box center [274, 197] width 11 height 11
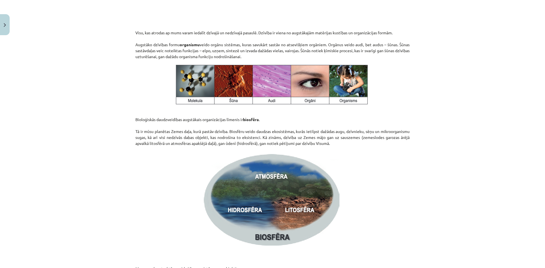
scroll to position [754, 0]
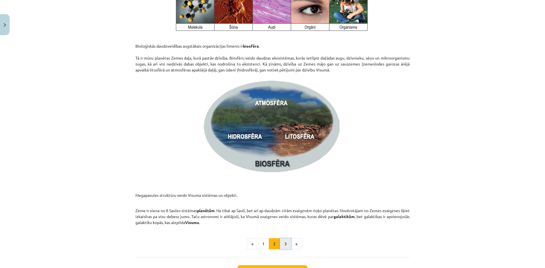
click at [282, 245] on button "3" at bounding box center [285, 243] width 11 height 11
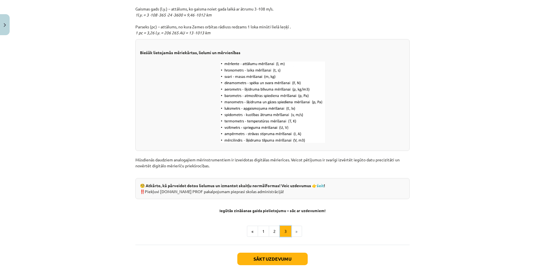
scroll to position [669, 0]
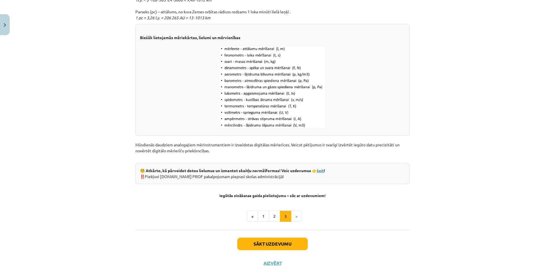
click at [321, 171] on link "šeit" at bounding box center [320, 170] width 7 height 5
click at [275, 247] on button "Sākt uzdevumu" at bounding box center [272, 244] width 70 height 12
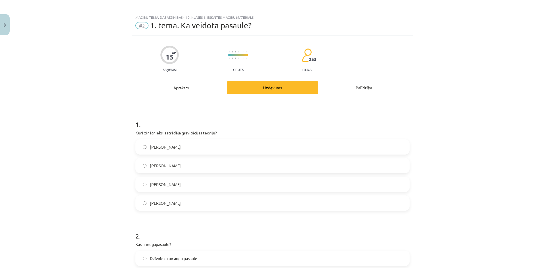
scroll to position [0, 0]
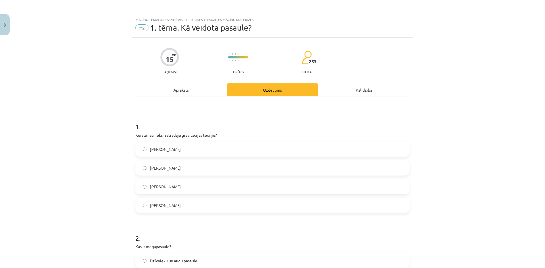
click at [192, 91] on div "Apraksts" at bounding box center [180, 89] width 91 height 13
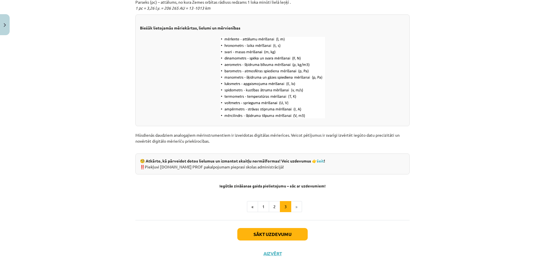
scroll to position [688, 0]
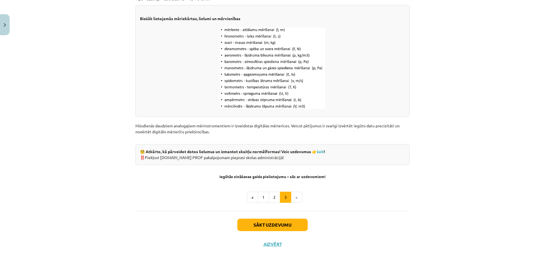
click at [295, 198] on li "»" at bounding box center [296, 197] width 11 height 11
click at [261, 200] on button "1" at bounding box center [263, 197] width 11 height 11
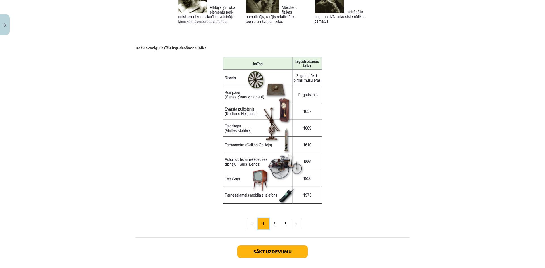
scroll to position [704, 0]
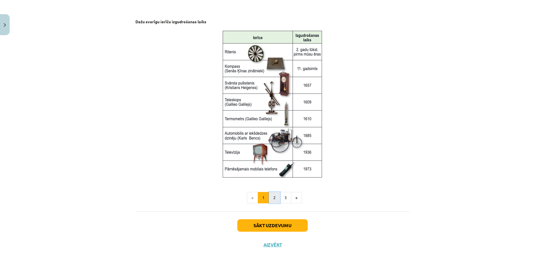
click at [271, 194] on button "2" at bounding box center [274, 197] width 11 height 11
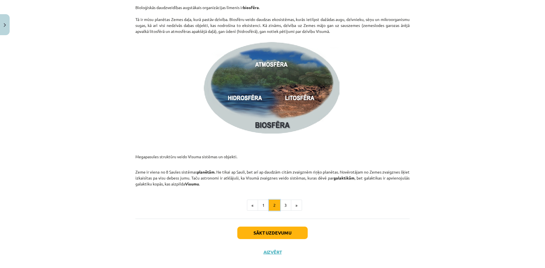
scroll to position [801, 0]
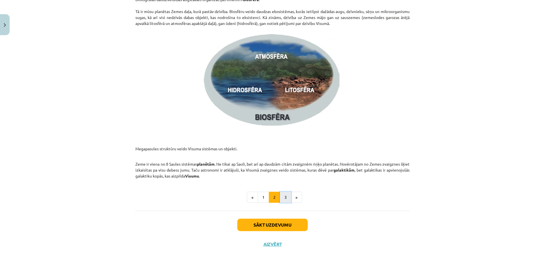
click at [283, 196] on button "3" at bounding box center [285, 197] width 11 height 11
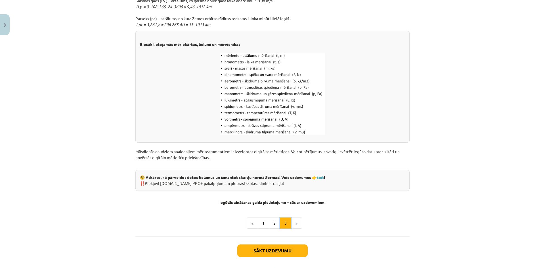
scroll to position [688, 0]
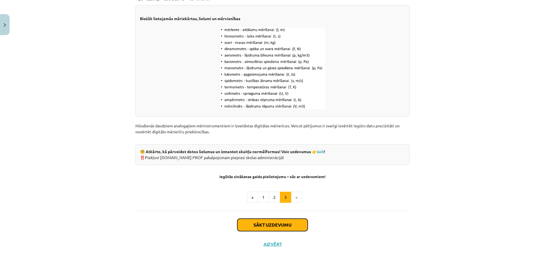
click at [270, 224] on button "Sākt uzdevumu" at bounding box center [272, 225] width 70 height 12
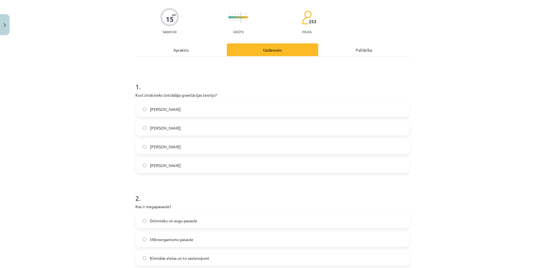
scroll to position [0, 0]
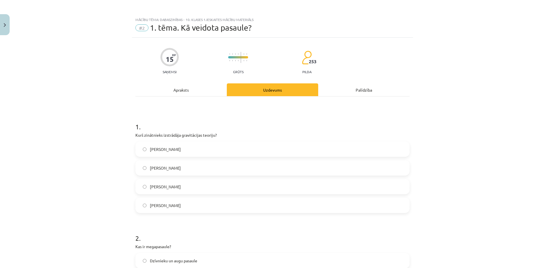
click at [179, 92] on div "Apraksts" at bounding box center [180, 89] width 91 height 13
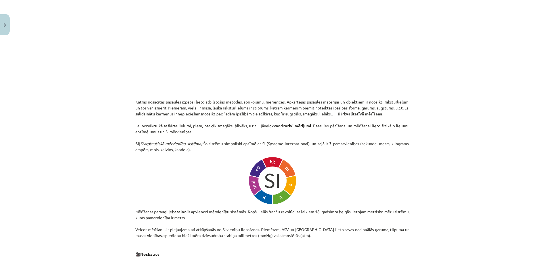
scroll to position [178, 0]
